Goal: Book appointment/travel/reservation

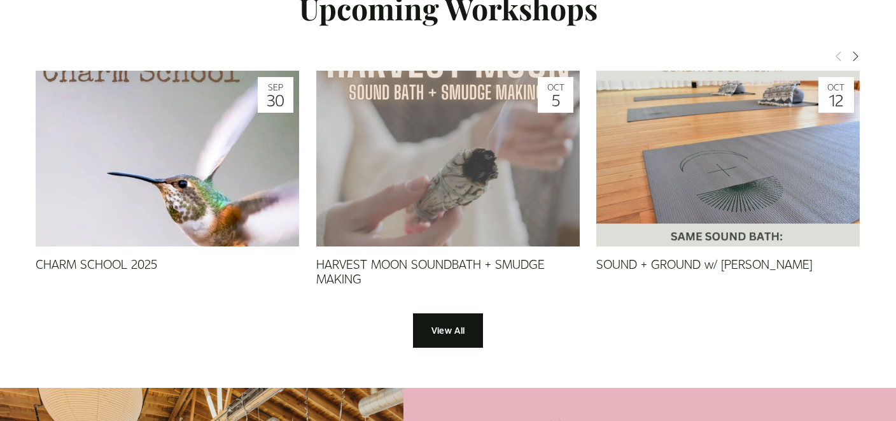
scroll to position [1188, 0]
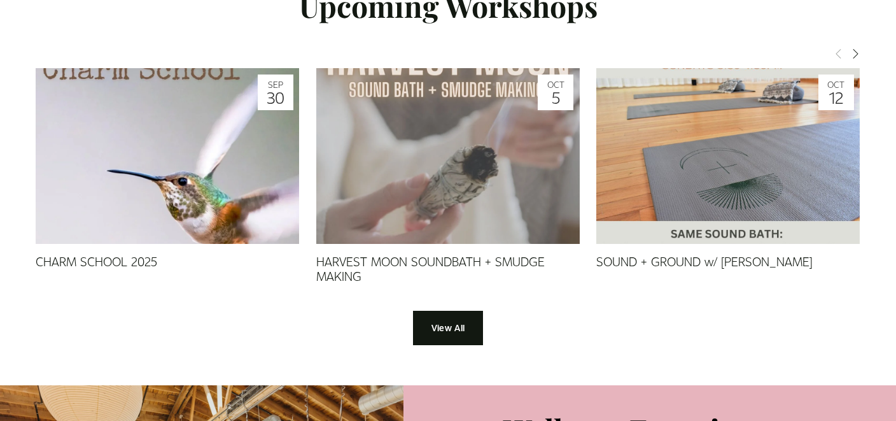
click at [755, 163] on img at bounding box center [727, 155] width 263 height 263
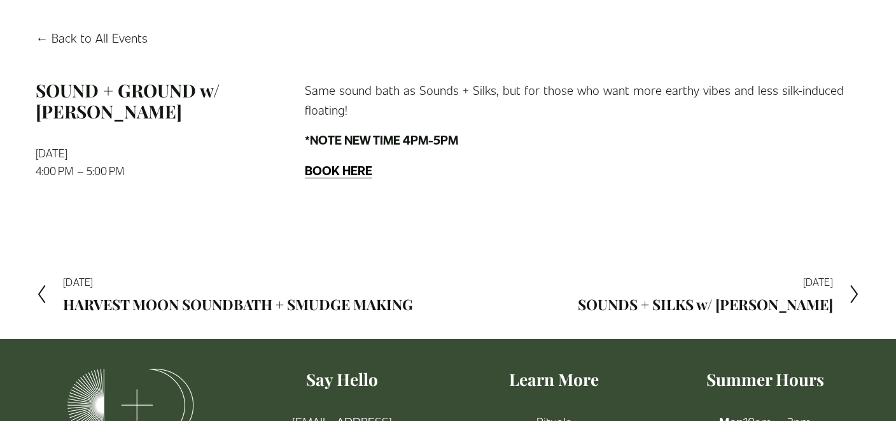
scroll to position [103, 0]
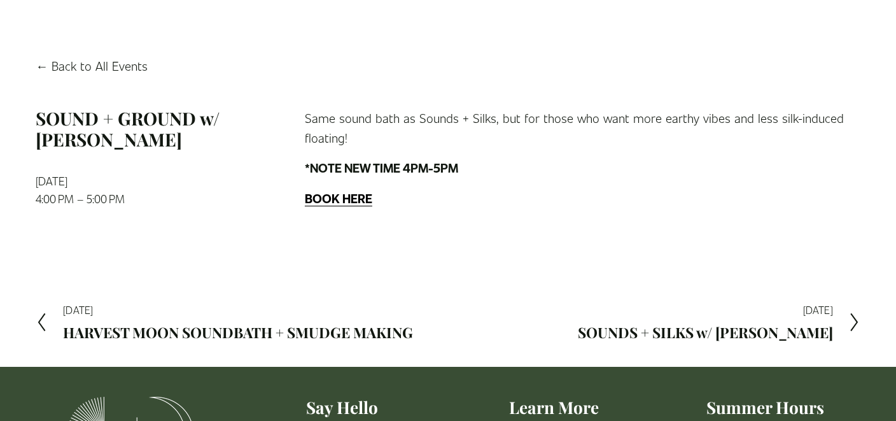
click at [352, 199] on strong "BOOK HERE" at bounding box center [338, 198] width 67 height 17
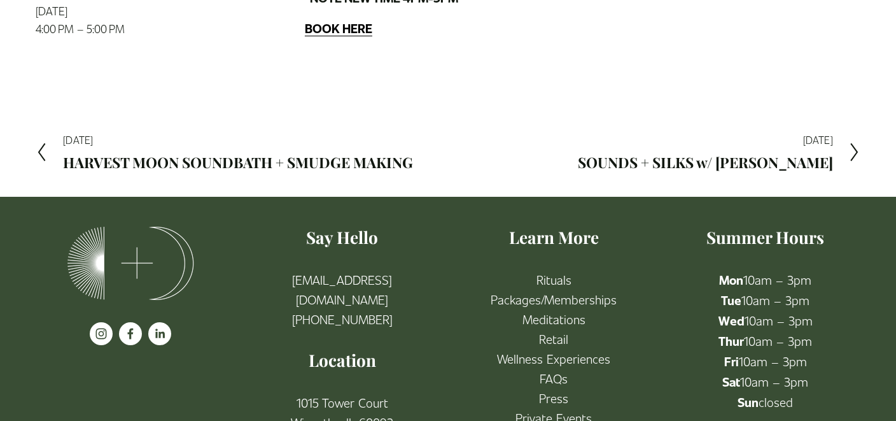
scroll to position [274, 0]
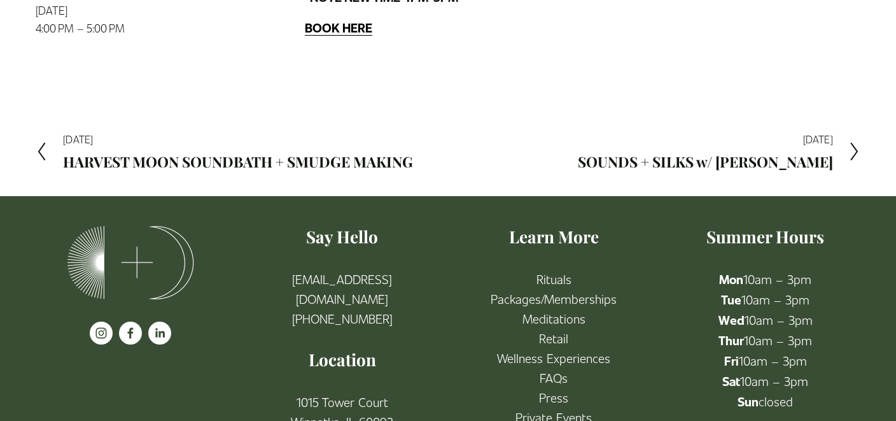
click at [746, 157] on h2 "SOUNDS + SILKS w/ [PERSON_NAME]" at bounding box center [705, 162] width 255 height 15
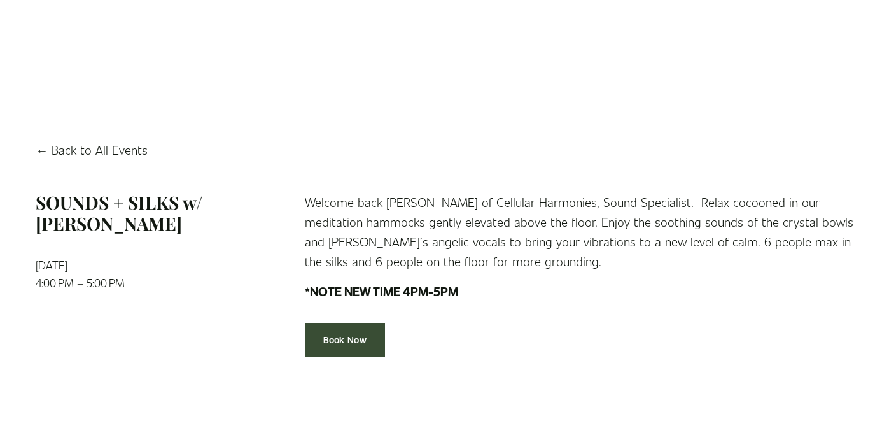
scroll to position [24, 0]
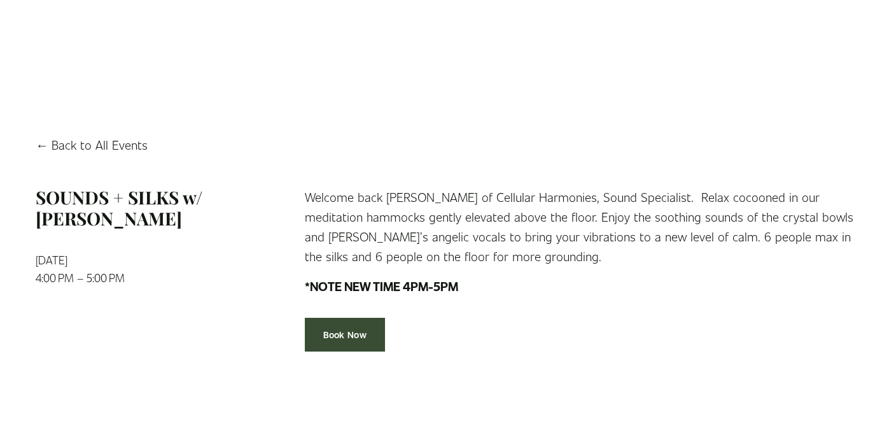
click at [122, 144] on link "Back to All Events" at bounding box center [91, 144] width 111 height 20
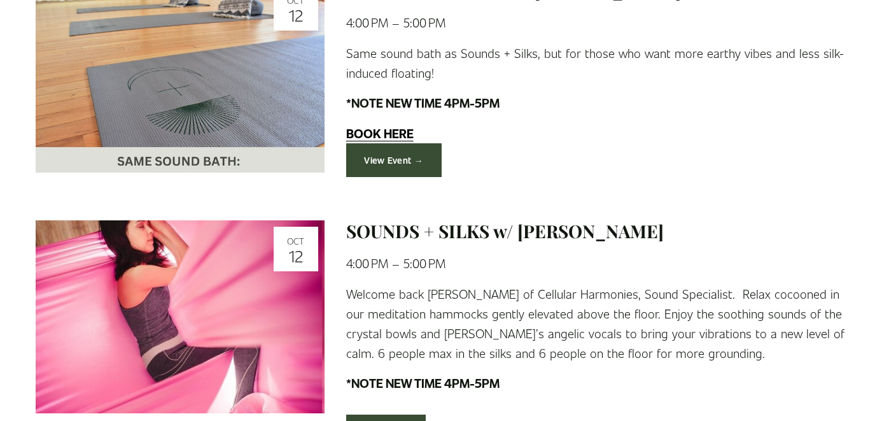
scroll to position [1420, 0]
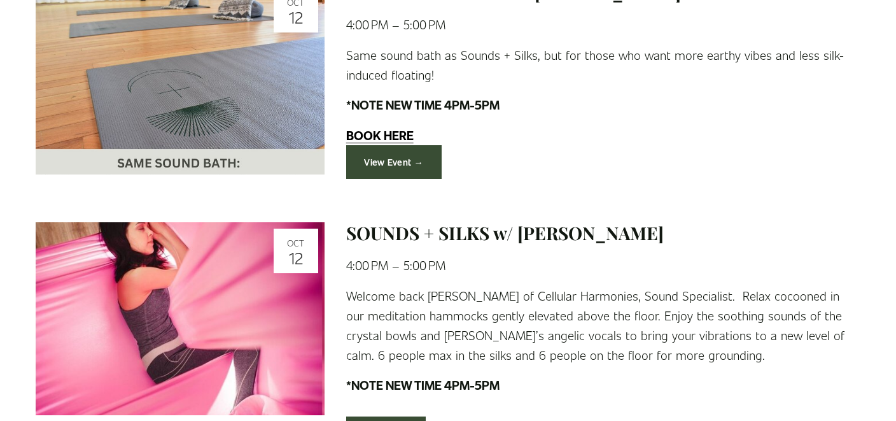
click at [406, 145] on link "View Event →" at bounding box center [393, 162] width 95 height 34
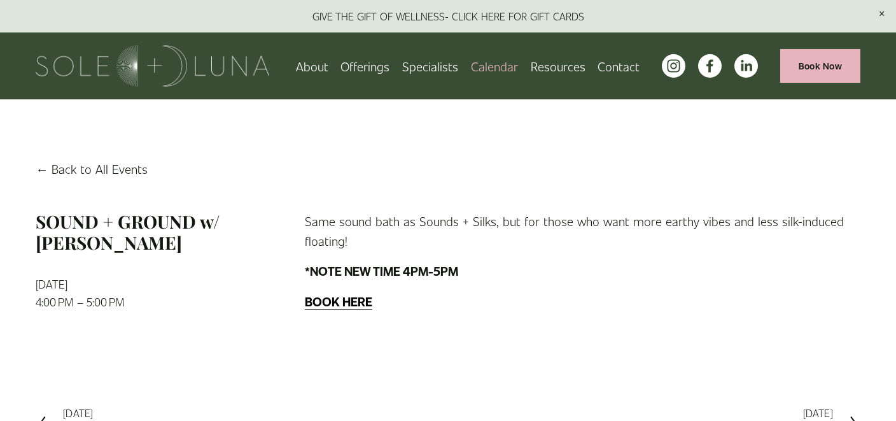
click at [505, 66] on link "Calendar" at bounding box center [494, 66] width 47 height 22
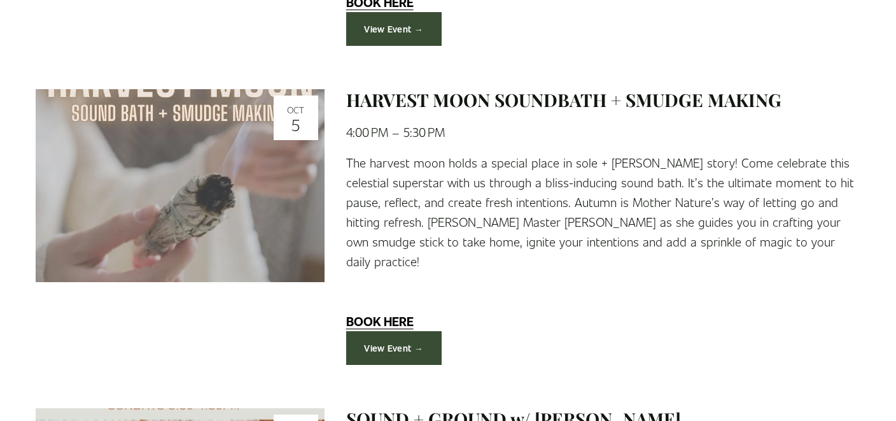
scroll to position [997, 0]
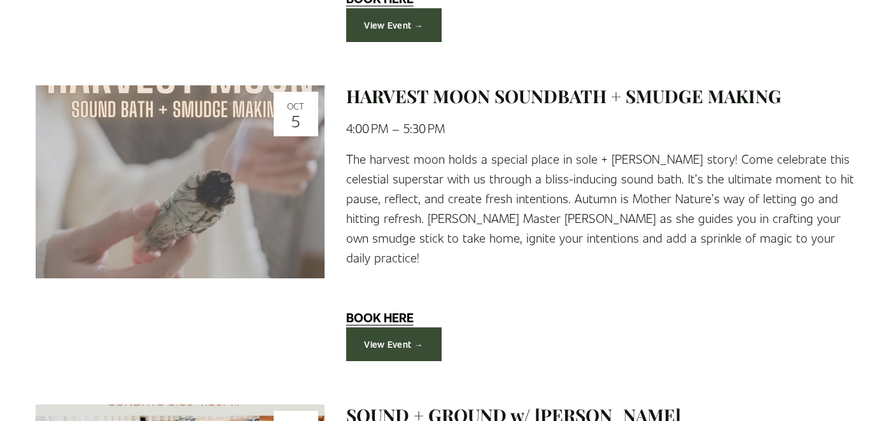
click at [396, 327] on link "View Event →" at bounding box center [393, 344] width 95 height 34
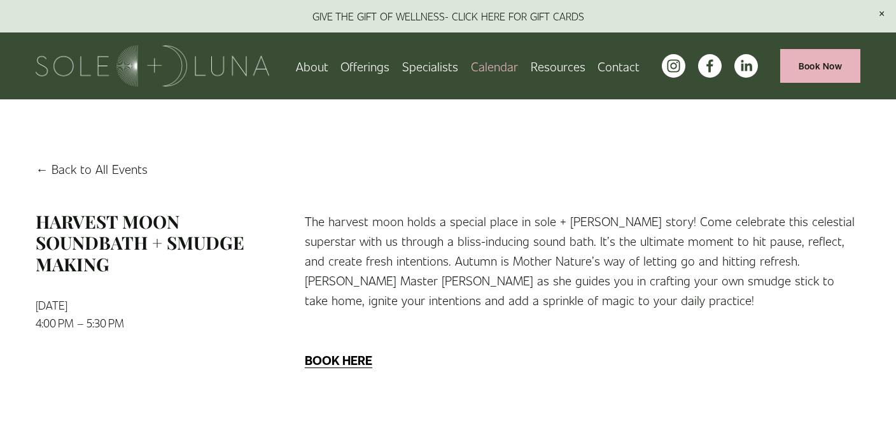
click at [122, 172] on link "Back to All Events" at bounding box center [91, 168] width 111 height 20
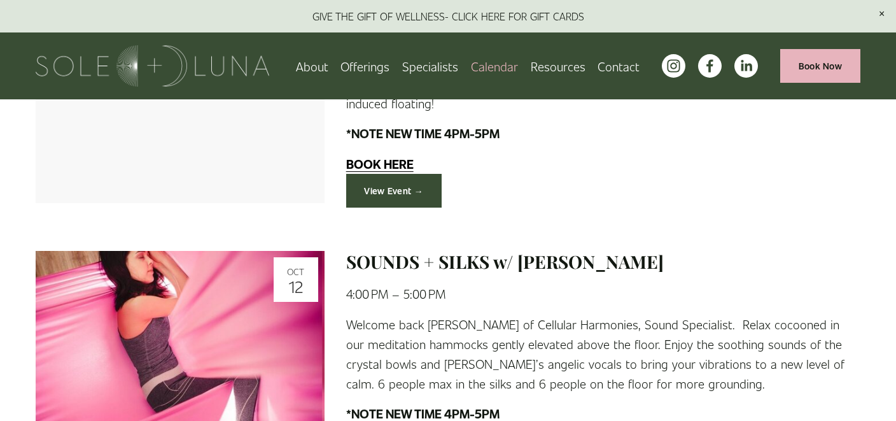
scroll to position [1229, 0]
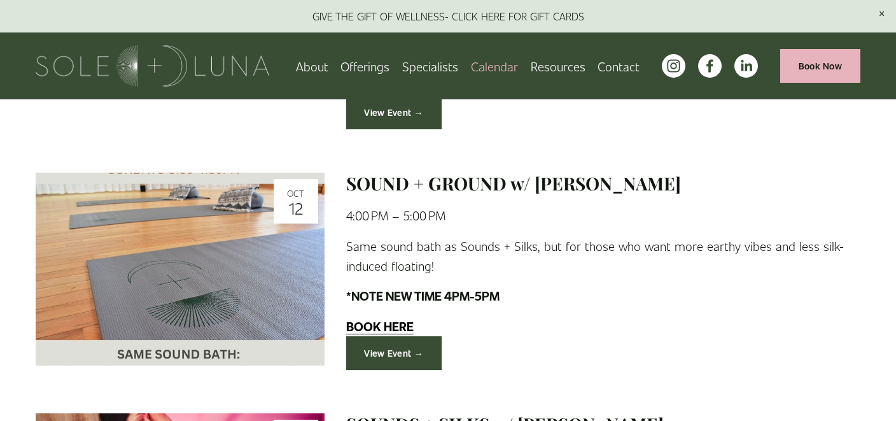
click at [0, 0] on span "Rituals" at bounding box center [0, 0] width 0 height 0
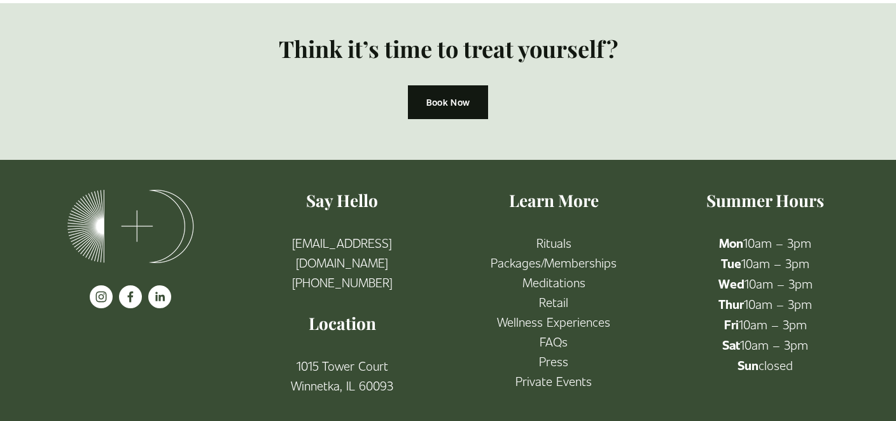
scroll to position [1320, 0]
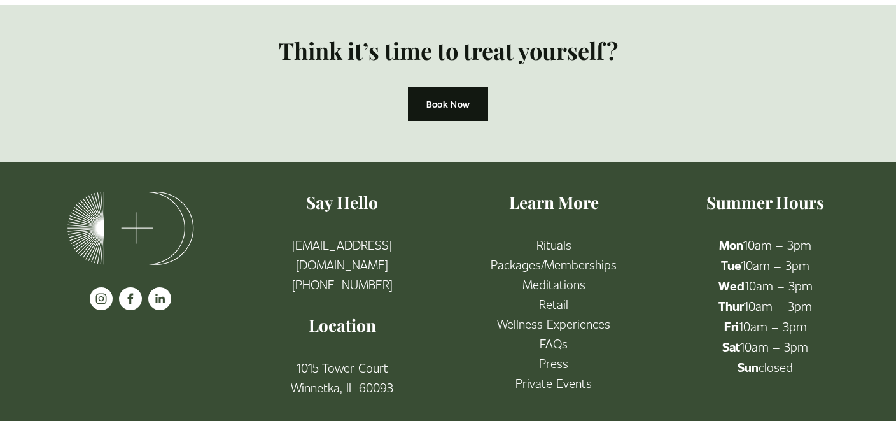
click at [565, 317] on link "Wellness Experiences" at bounding box center [553, 323] width 113 height 20
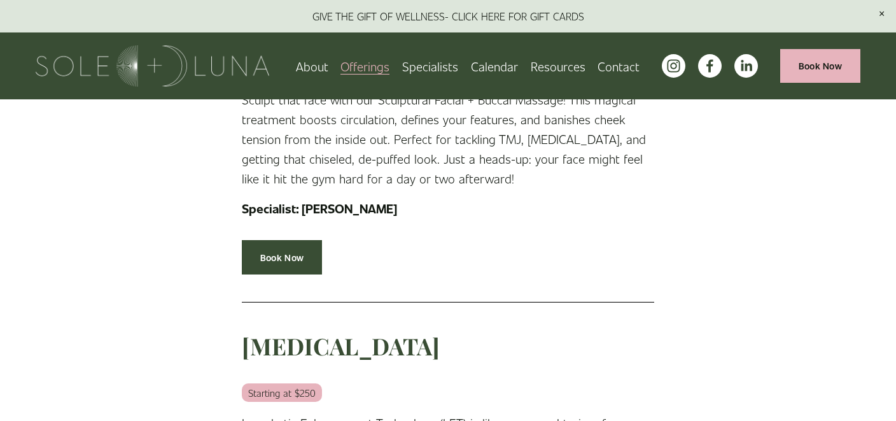
scroll to position [442, 0]
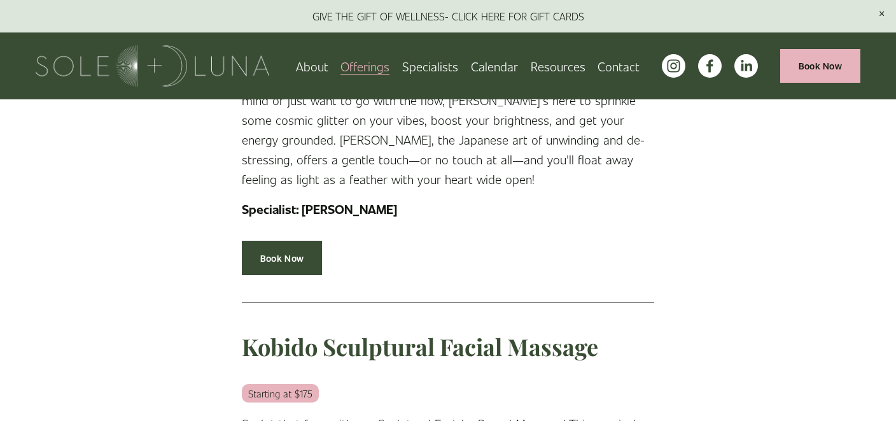
click at [486, 65] on link "Calendar" at bounding box center [494, 66] width 47 height 22
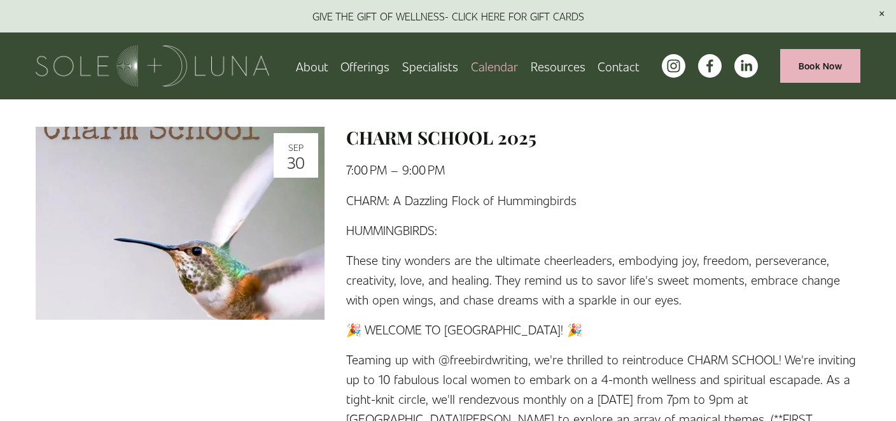
scroll to position [142, 0]
